Goal: Use online tool/utility: Utilize a website feature to perform a specific function

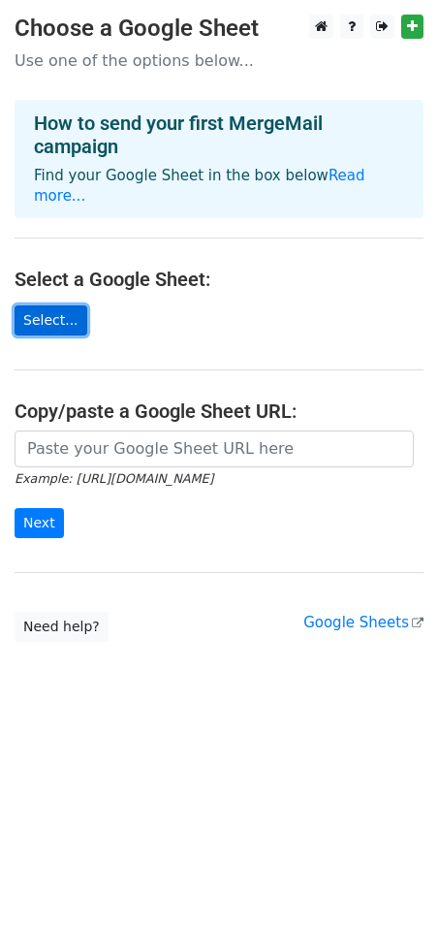
click at [53, 306] on link "Select..." at bounding box center [51, 321] width 73 height 30
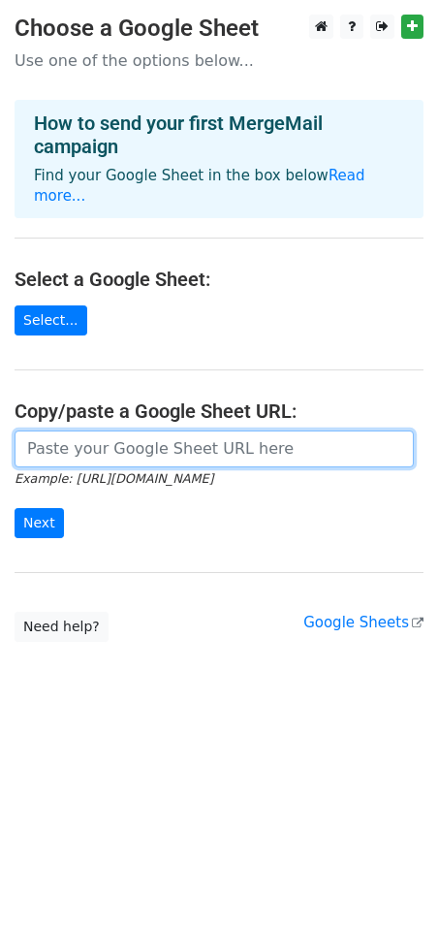
click at [155, 441] on input "url" at bounding box center [215, 449] width 400 height 37
paste input "[URL][DOMAIN_NAME]"
type input "[URL][DOMAIN_NAME]"
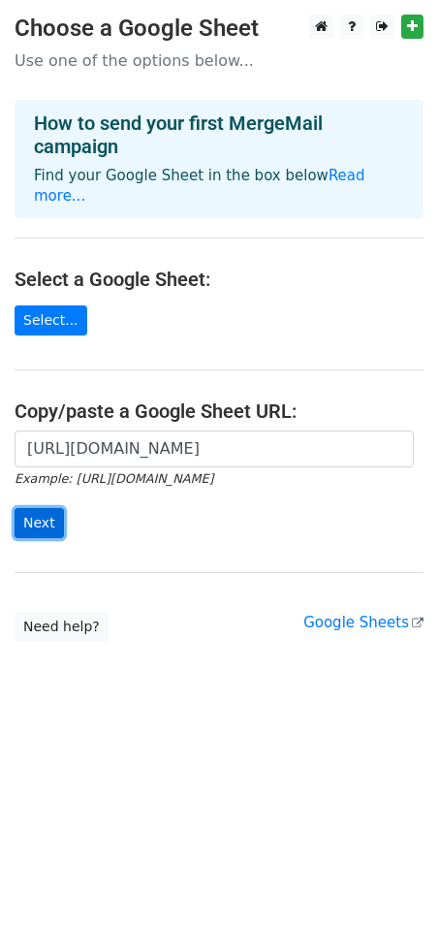
click at [43, 508] on input "Next" at bounding box center [39, 523] width 49 height 30
